Goal: Information Seeking & Learning: Learn about a topic

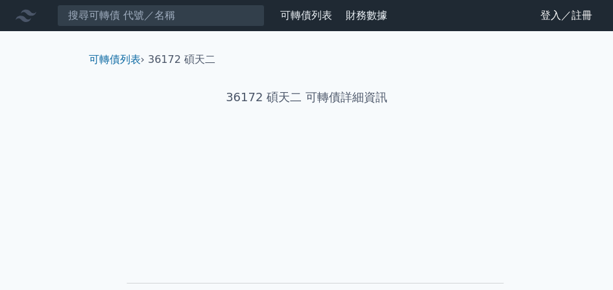
click at [367, 13] on link "財務數據" at bounding box center [367, 15] width 42 height 12
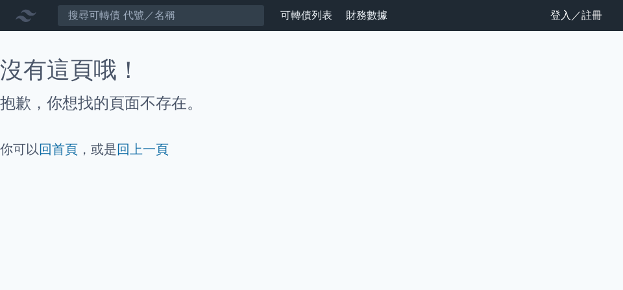
click at [318, 16] on link "可轉債列表" at bounding box center [306, 15] width 52 height 12
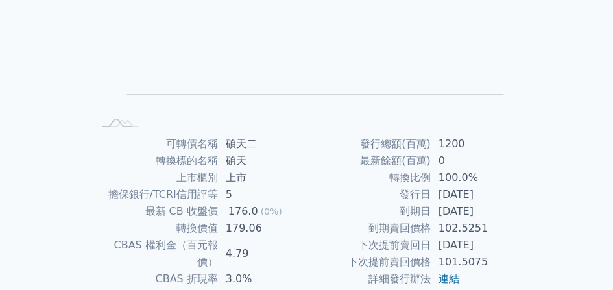
scroll to position [181, 0]
